Goal: Find specific page/section: Find specific page/section

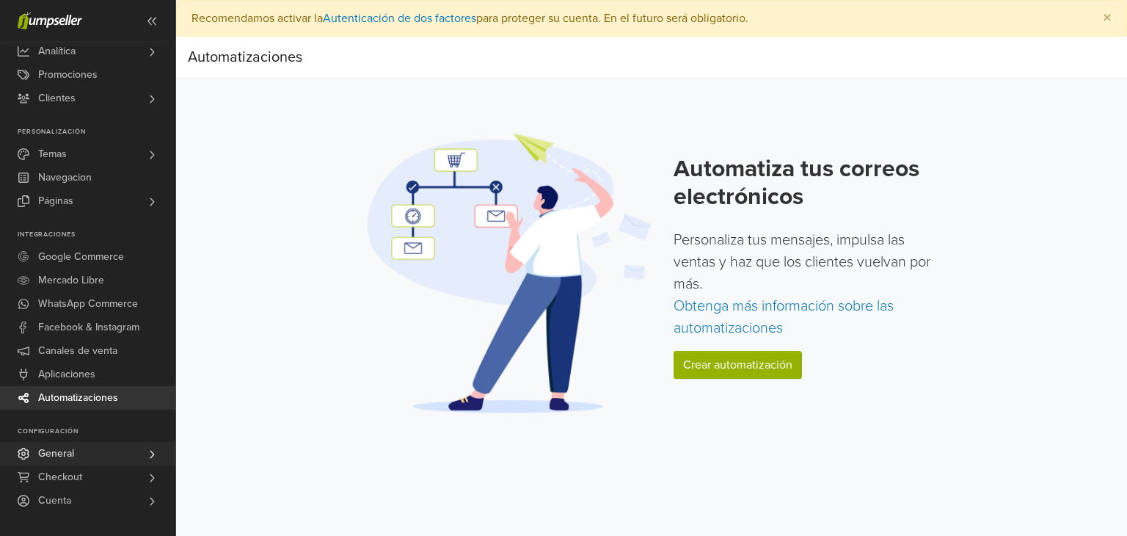
click at [76, 459] on link "General" at bounding box center [87, 453] width 175 height 23
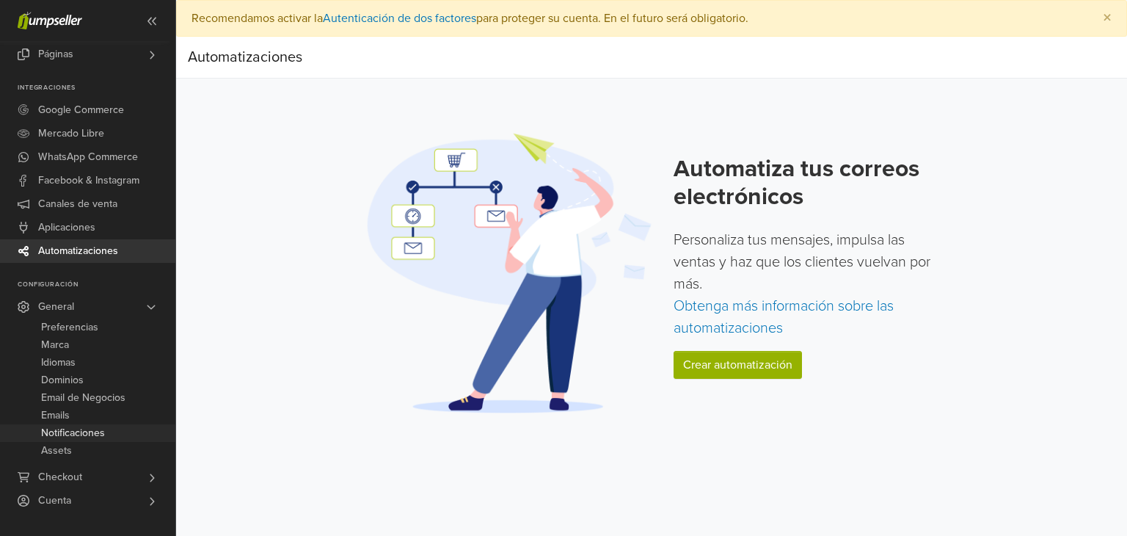
click at [70, 440] on span "Notificaciones" at bounding box center [73, 433] width 64 height 18
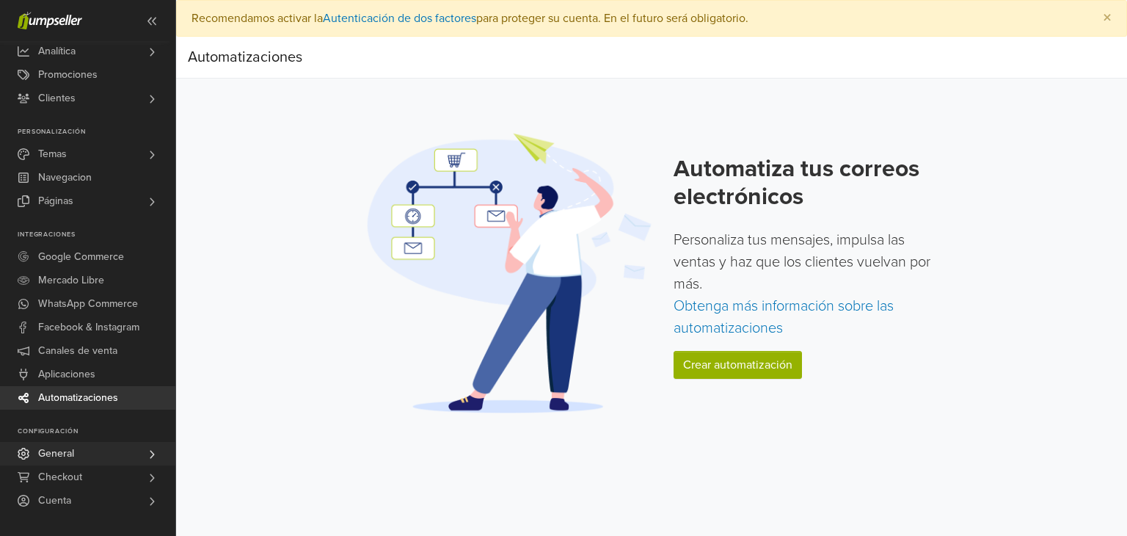
click at [80, 454] on link "General" at bounding box center [87, 453] width 175 height 23
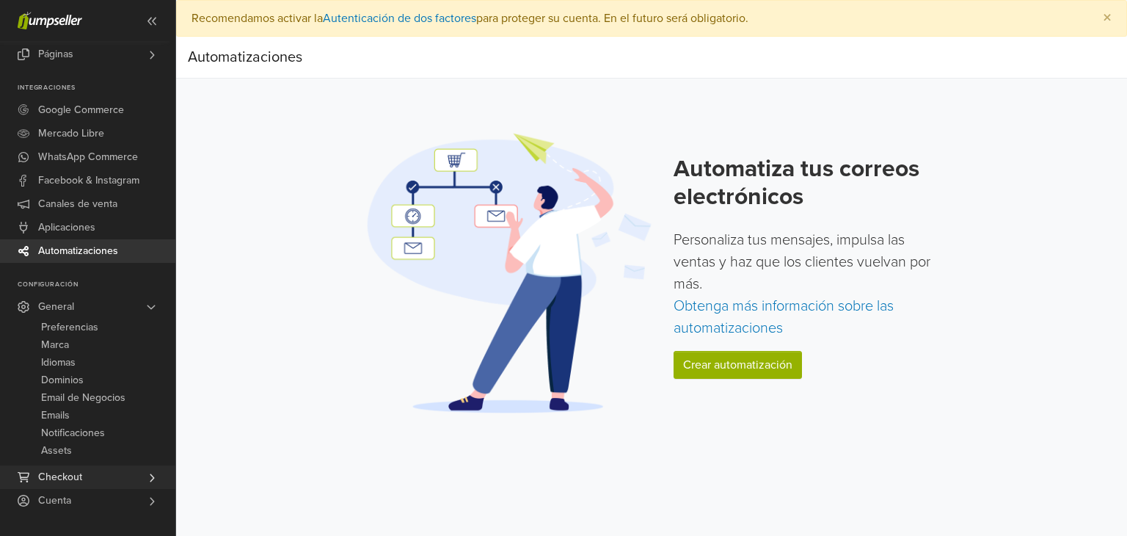
click at [97, 475] on link "Checkout" at bounding box center [87, 476] width 175 height 23
click at [83, 406] on span "Formas de envío" at bounding box center [79, 404] width 76 height 18
